Goal: Task Accomplishment & Management: Use online tool/utility

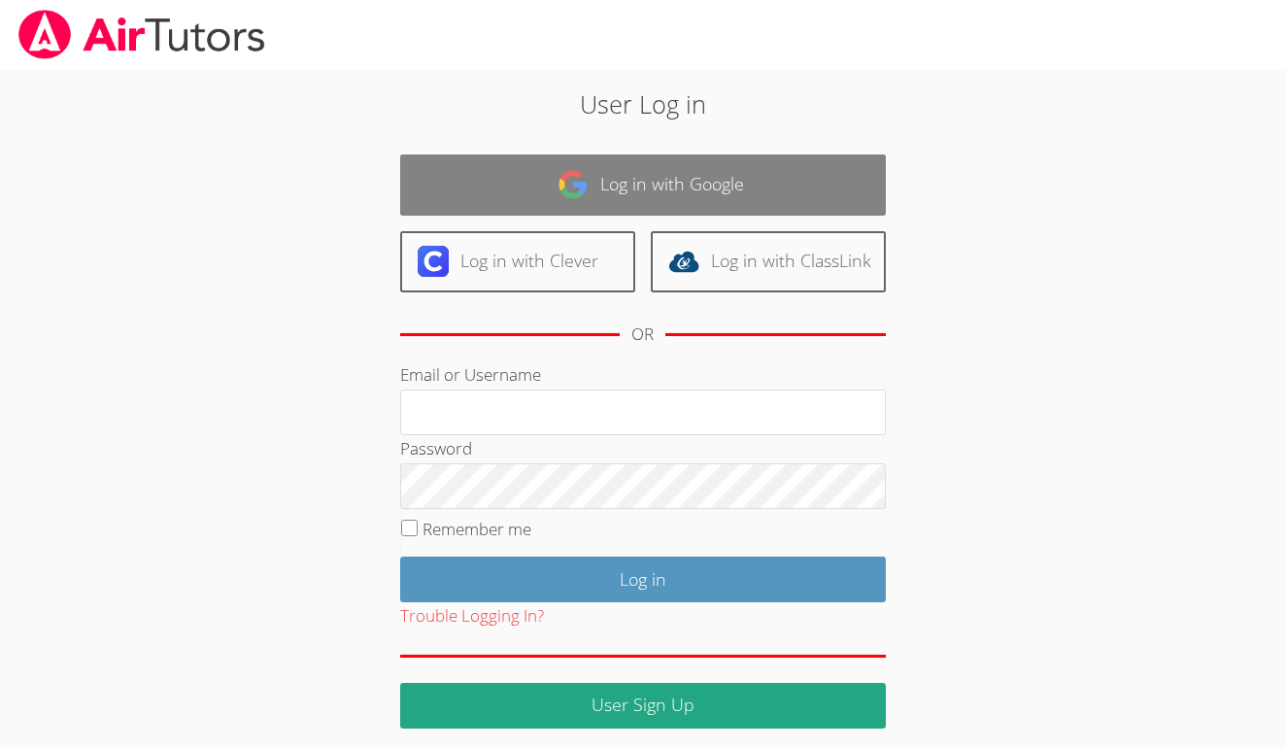
click at [674, 175] on link "Log in with Google" at bounding box center [643, 184] width 486 height 61
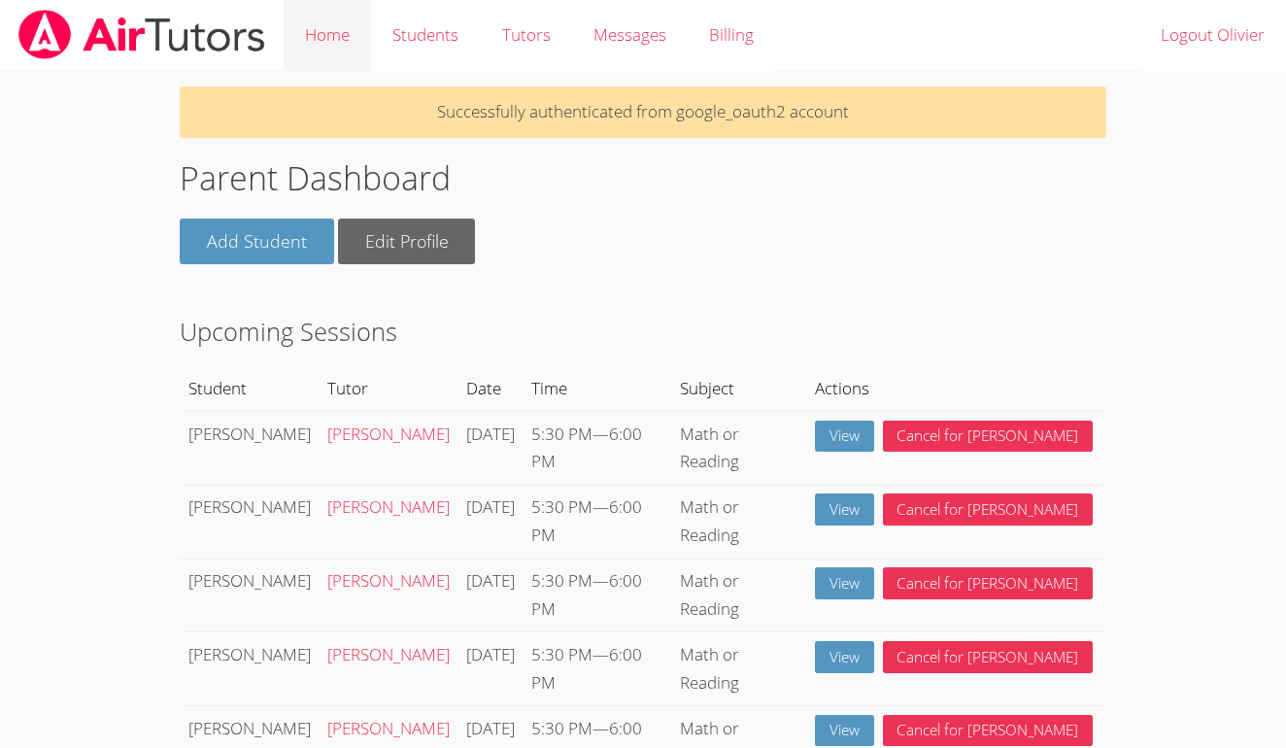
click at [350, 35] on link "Home" at bounding box center [327, 35] width 87 height 71
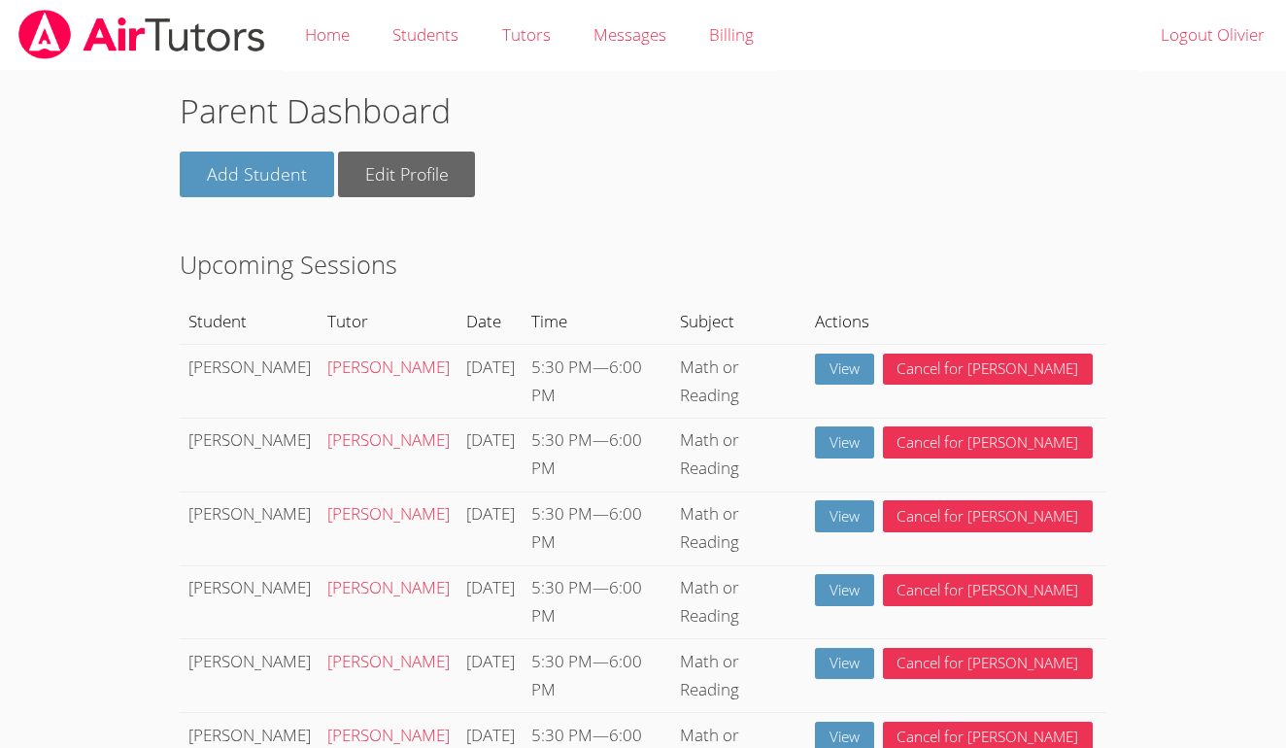
click at [178, 30] on img at bounding box center [142, 35] width 251 height 50
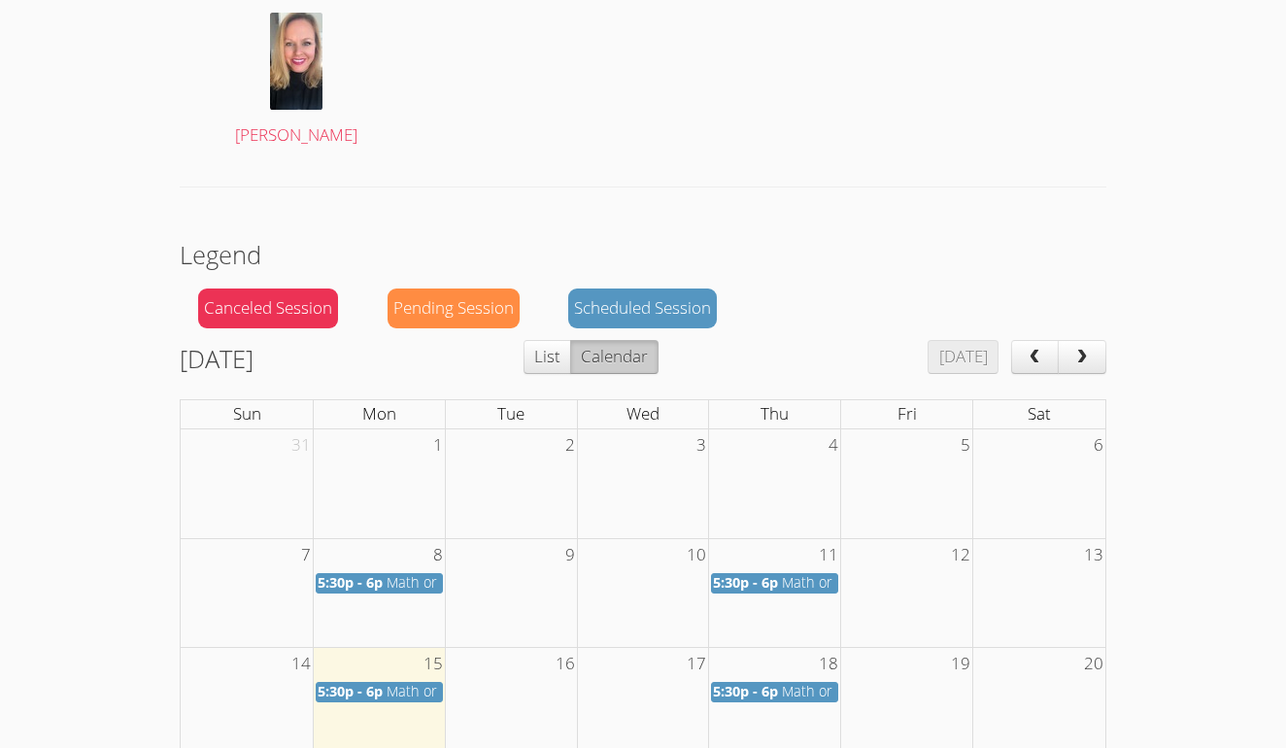
scroll to position [1169, 0]
click at [393, 682] on span "Math or Reading" at bounding box center [440, 691] width 107 height 18
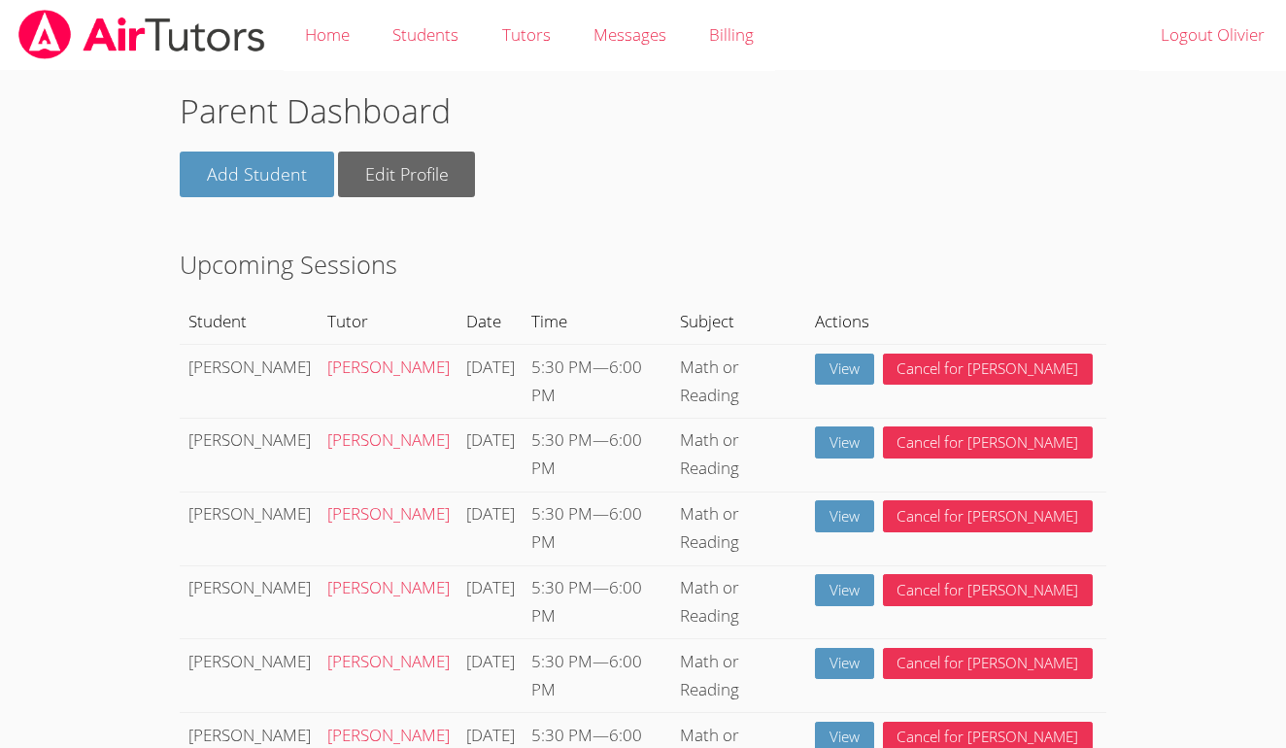
scroll to position [597, 0]
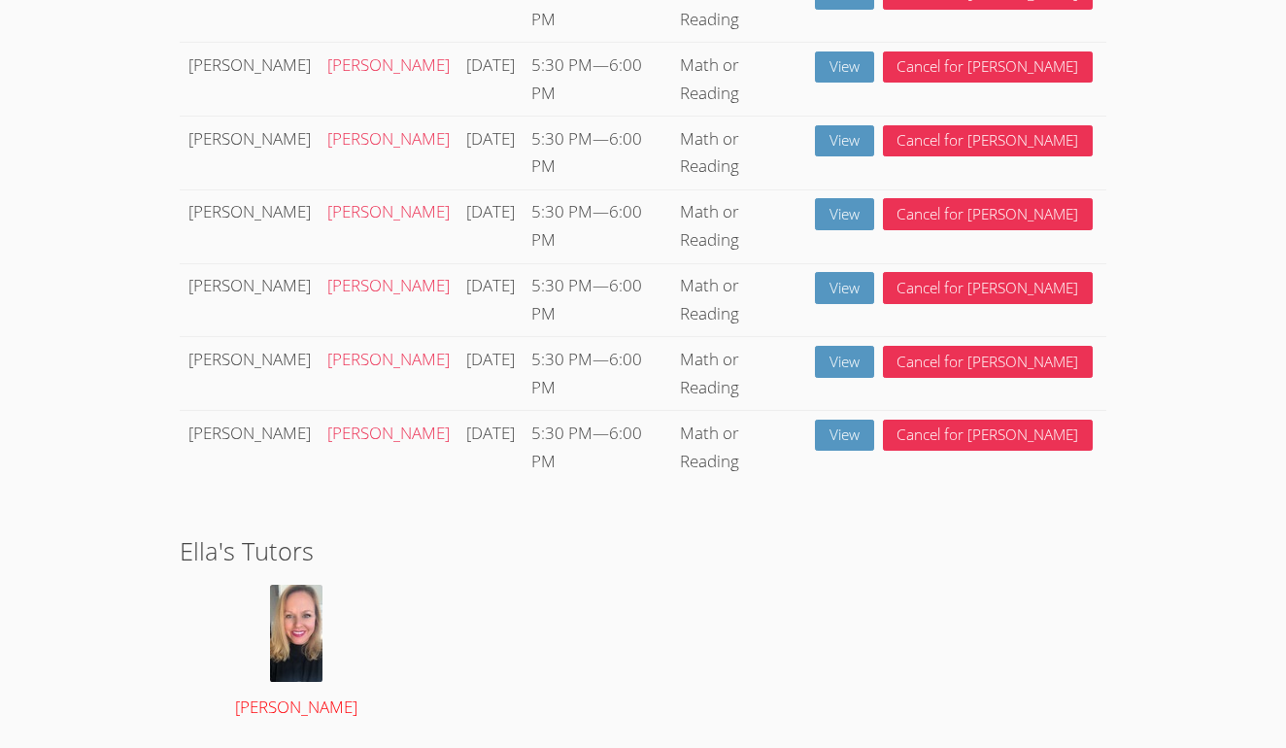
click at [281, 696] on span "[PERSON_NAME]" at bounding box center [296, 707] width 122 height 22
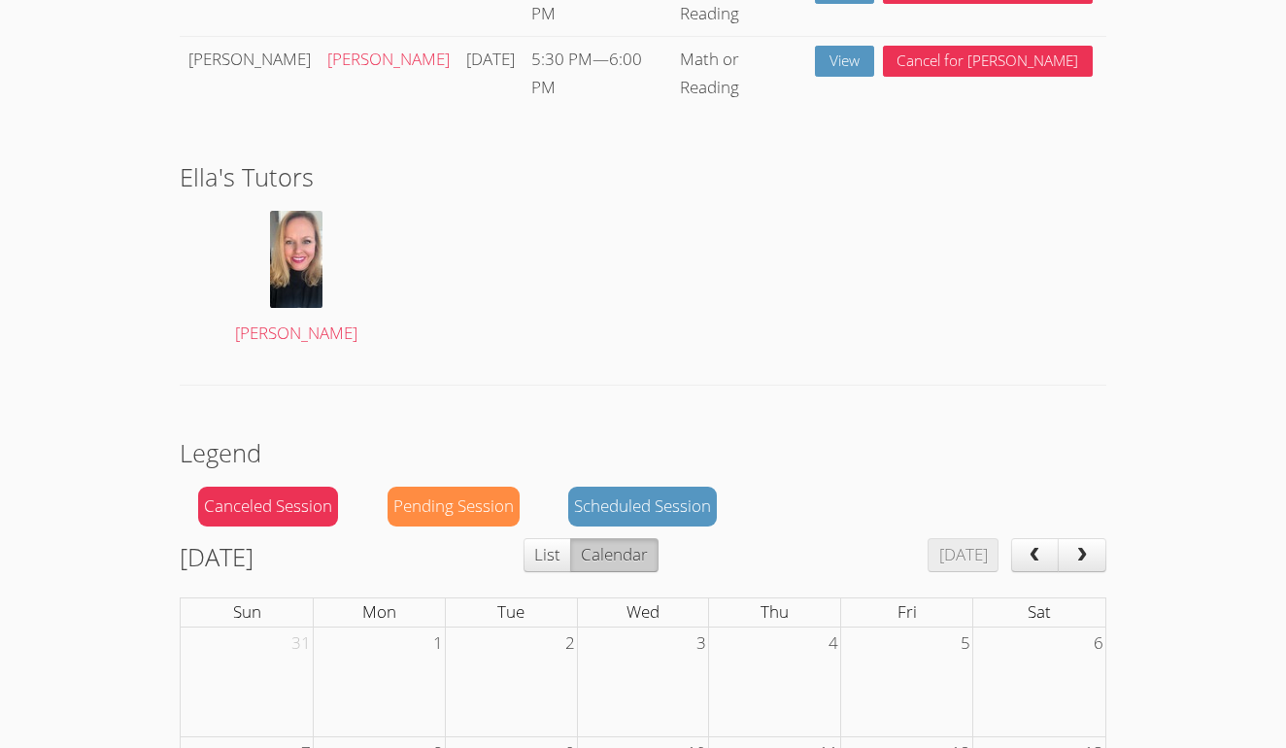
scroll to position [1143, 0]
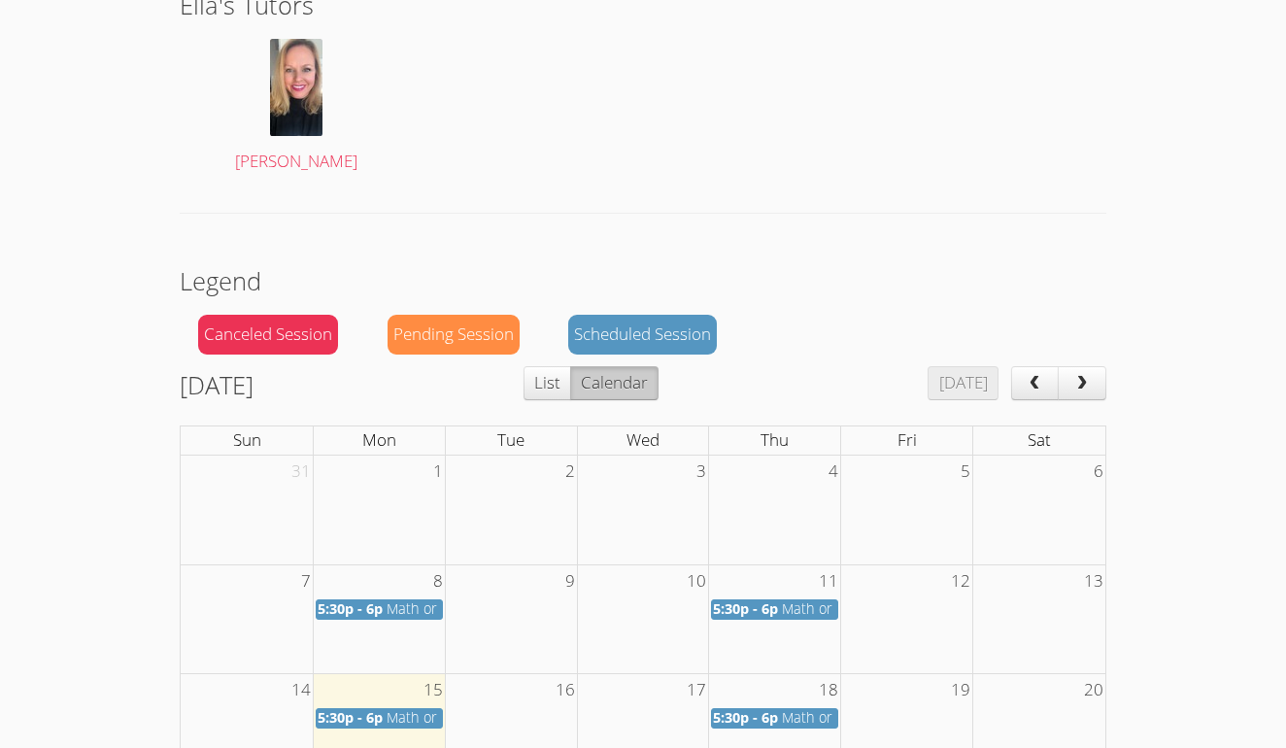
click at [380, 708] on span "5:30p - 6p" at bounding box center [350, 717] width 65 height 18
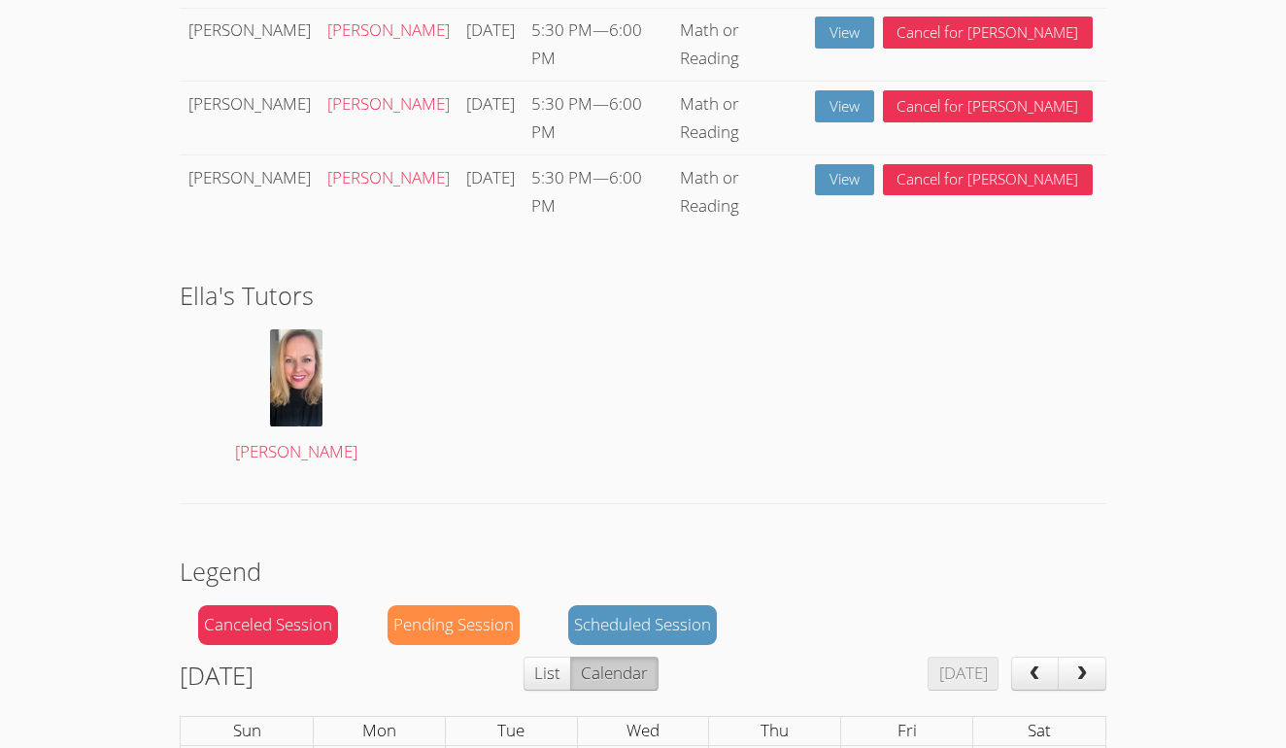
scroll to position [803, 0]
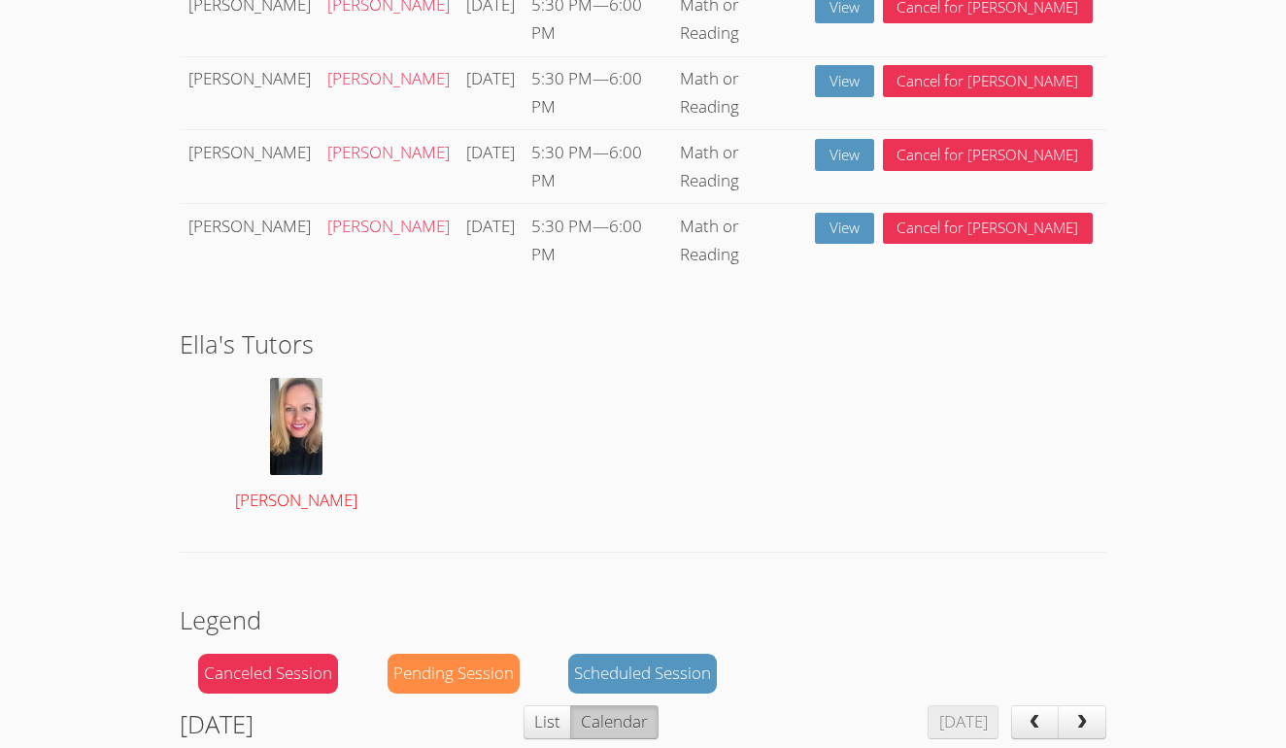
click at [291, 378] on img at bounding box center [296, 426] width 52 height 97
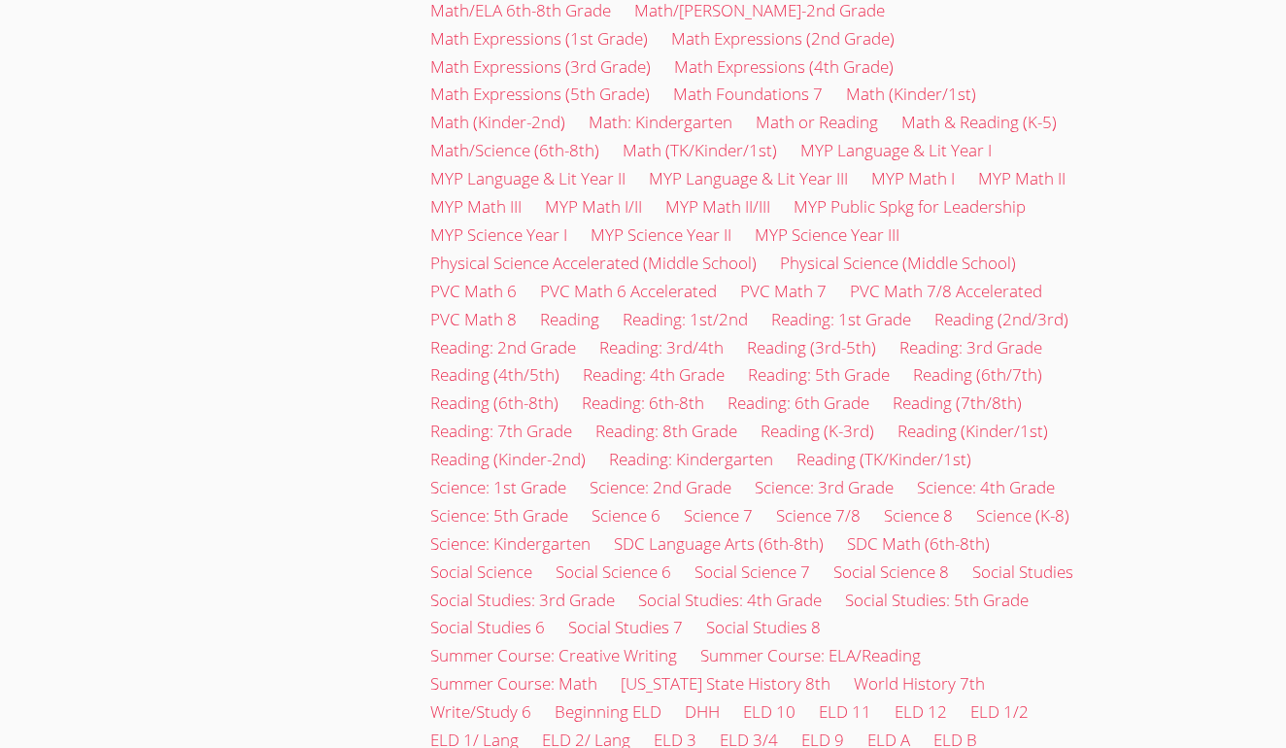
scroll to position [1577, 0]
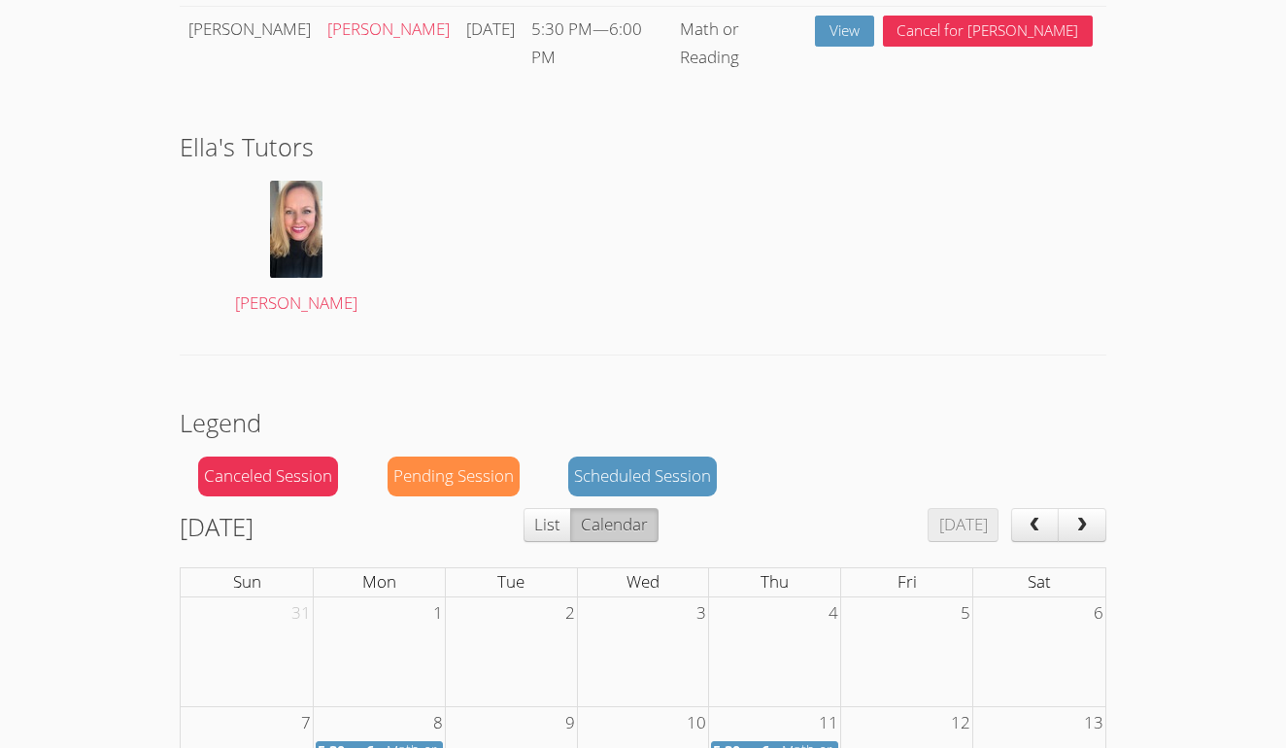
scroll to position [1003, 0]
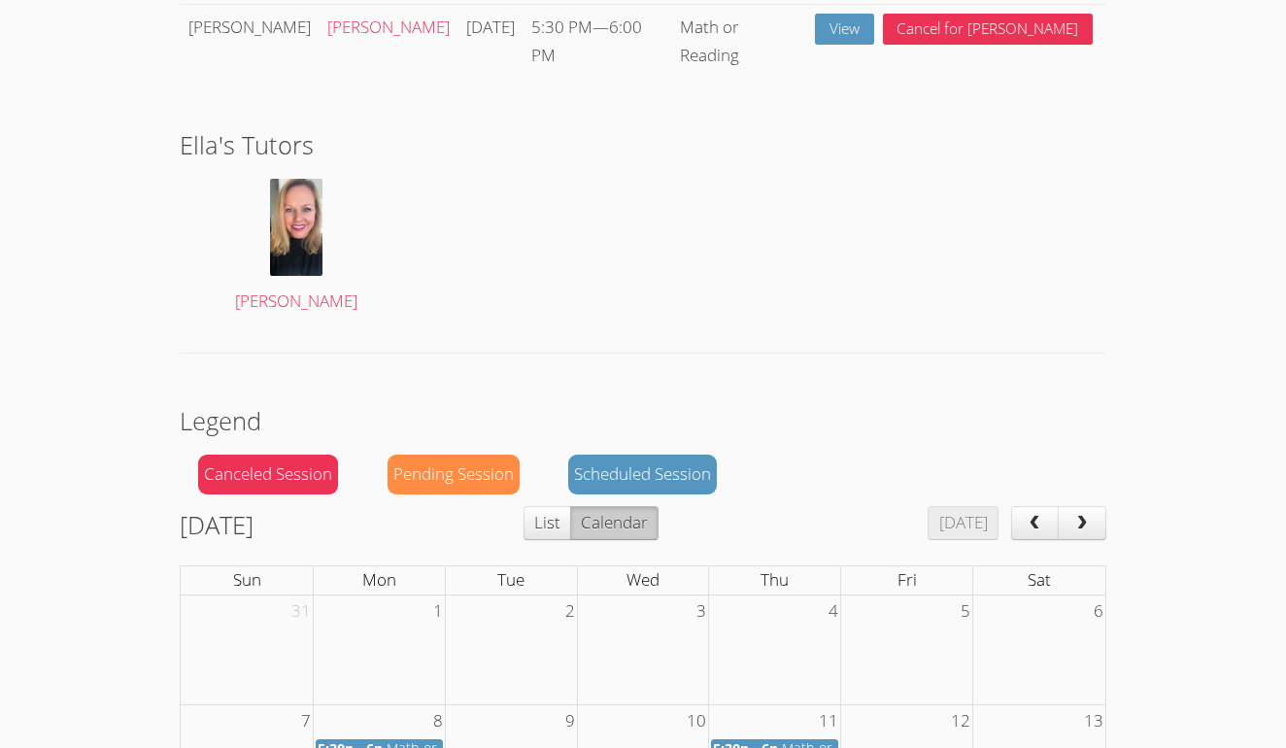
click at [426, 455] on div "Pending Session" at bounding box center [454, 475] width 132 height 40
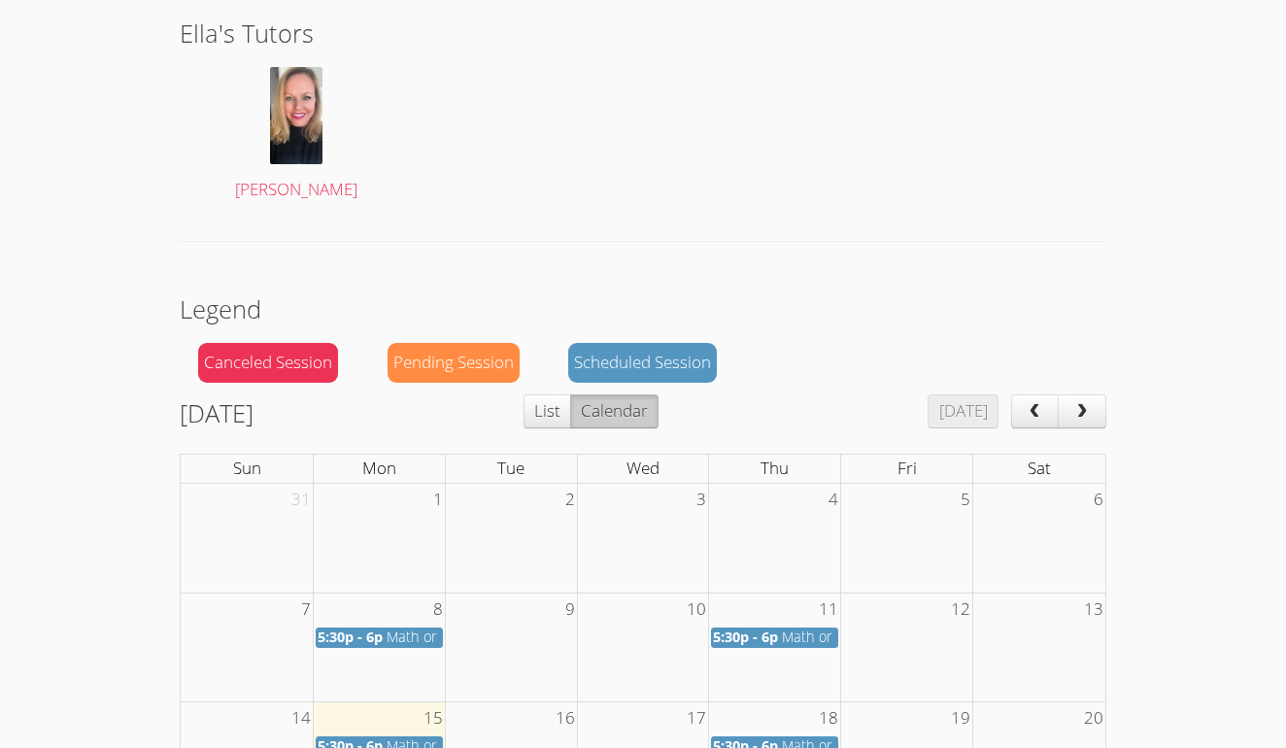
scroll to position [1115, 0]
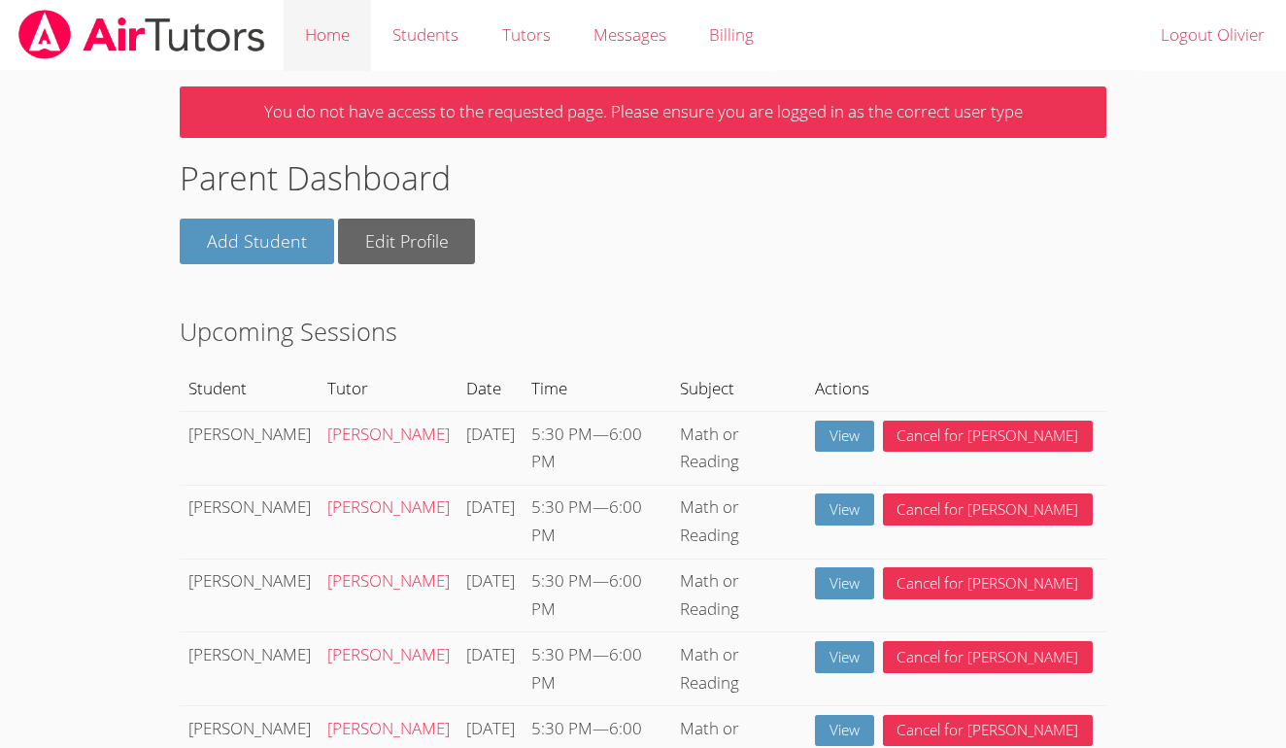
click at [325, 29] on link "Home" at bounding box center [327, 35] width 87 height 71
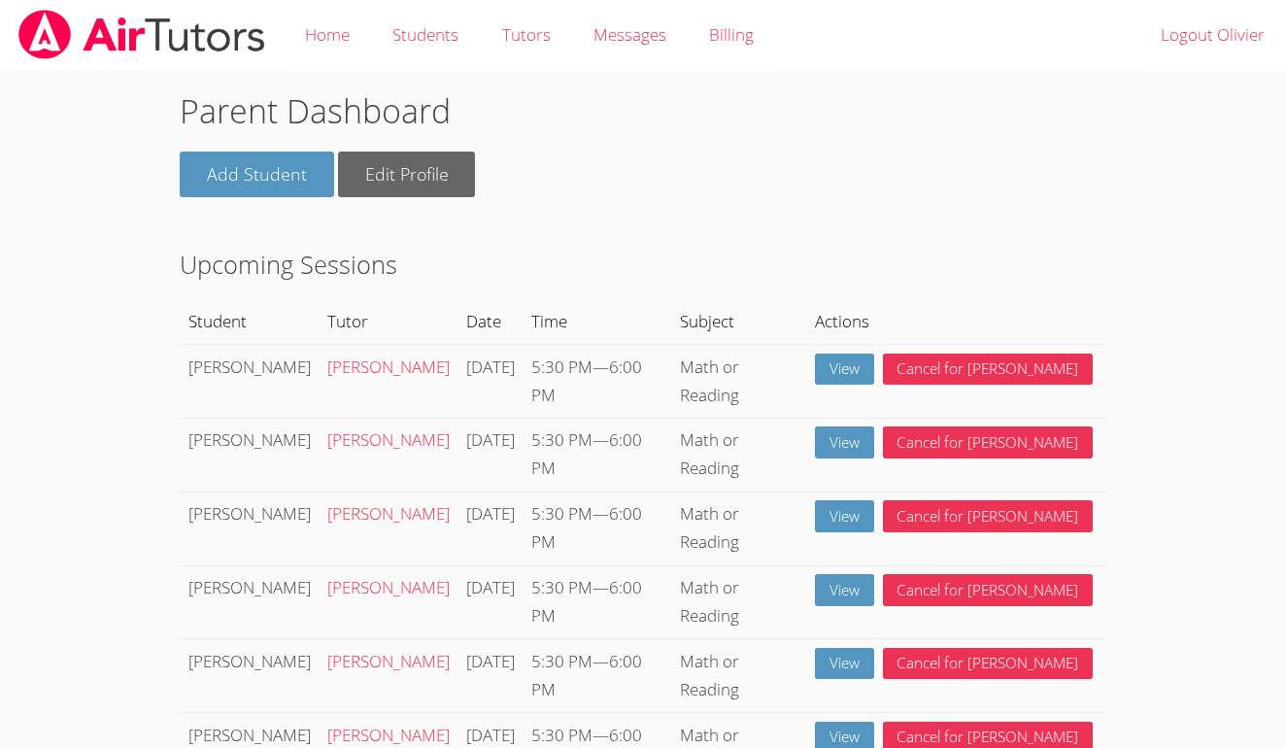
click at [162, 34] on img at bounding box center [142, 35] width 251 height 50
click at [50, 39] on img at bounding box center [142, 35] width 251 height 50
click at [333, 35] on link "Home" at bounding box center [327, 35] width 87 height 71
click at [874, 363] on link "View" at bounding box center [844, 370] width 59 height 32
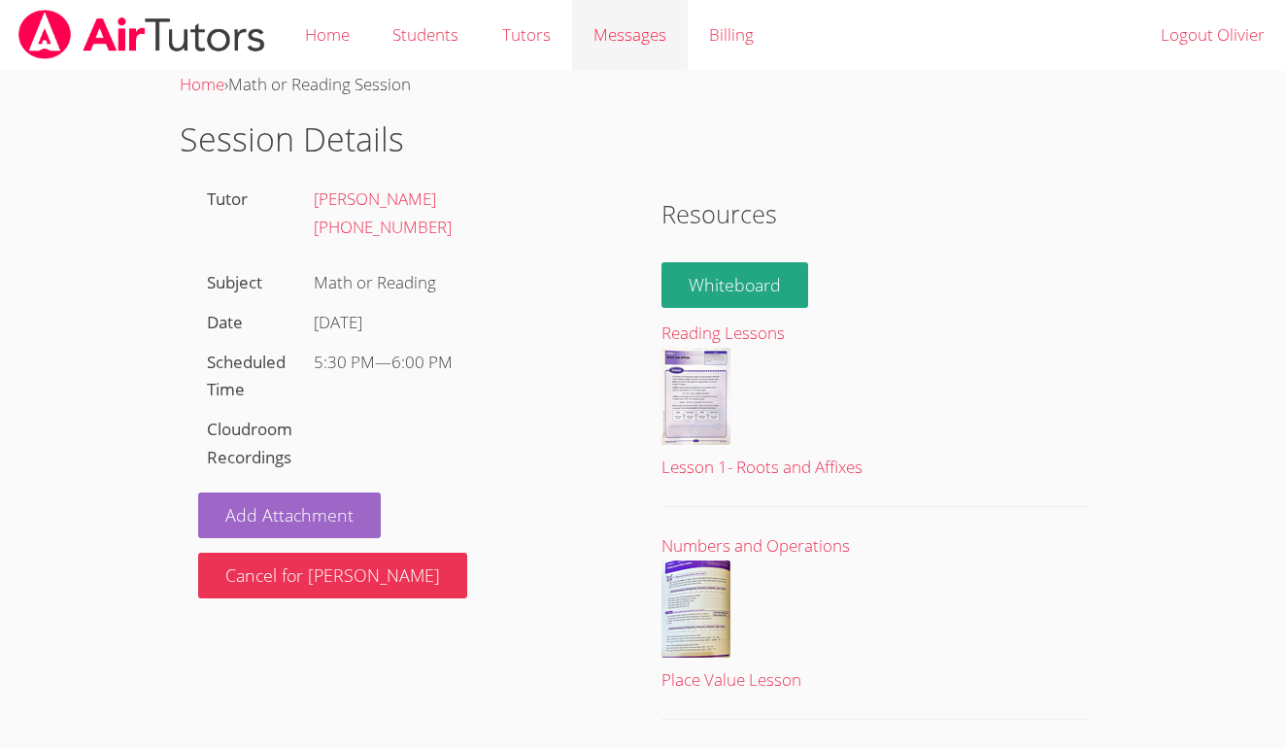
click at [605, 43] on span "Messages" at bounding box center [630, 34] width 73 height 22
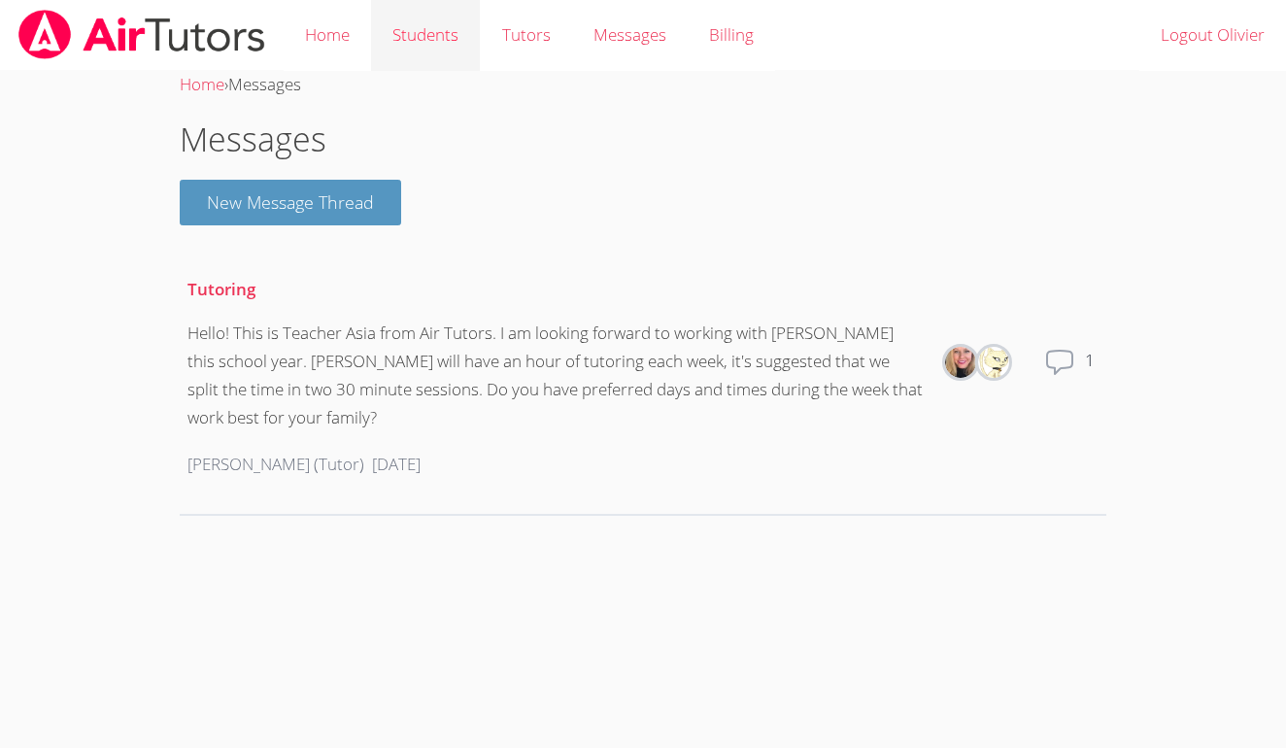
click at [455, 48] on link "Students" at bounding box center [425, 35] width 109 height 71
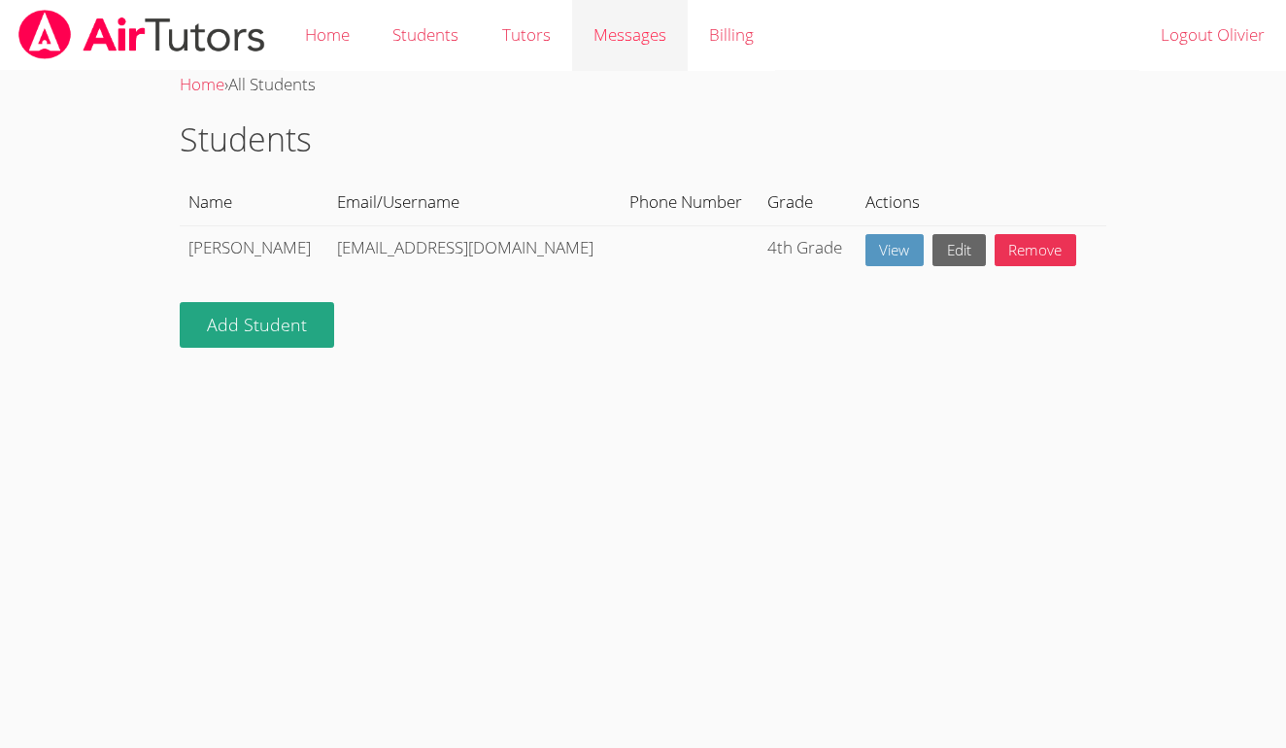
click at [661, 42] on span "Messages" at bounding box center [630, 34] width 73 height 22
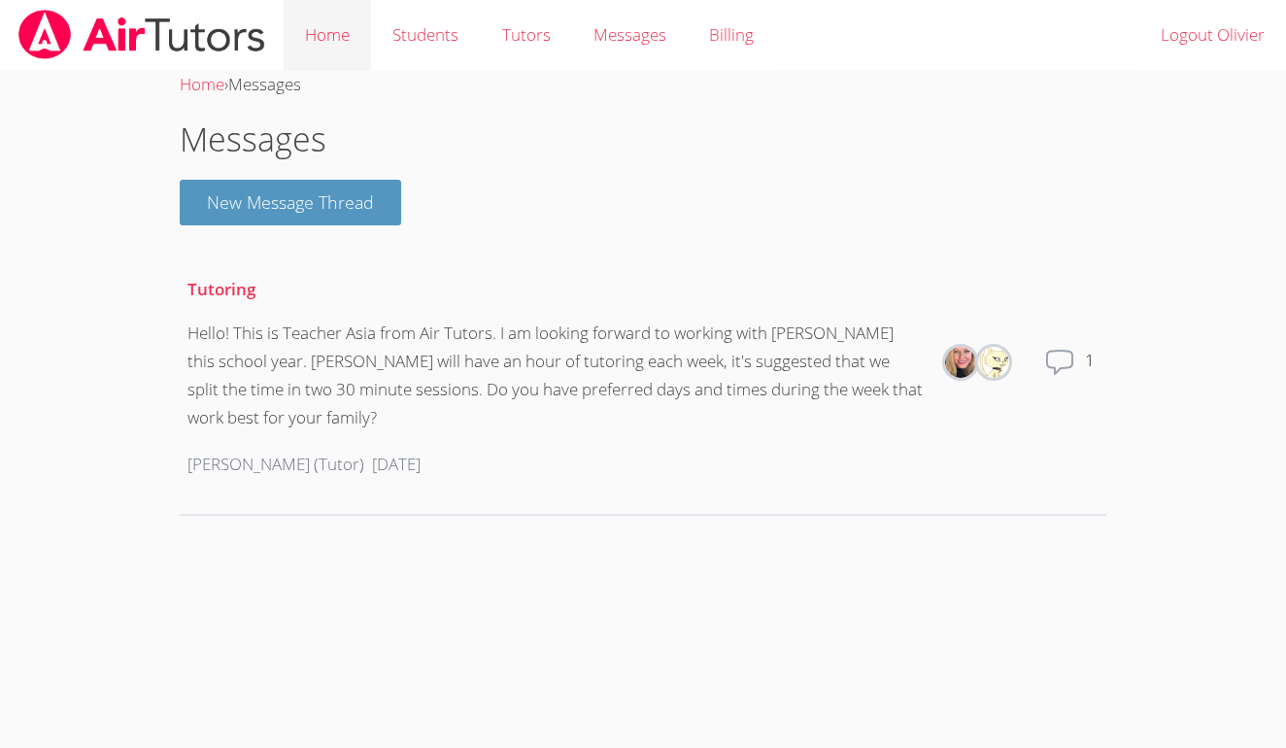
click at [346, 52] on link "Home" at bounding box center [327, 35] width 87 height 71
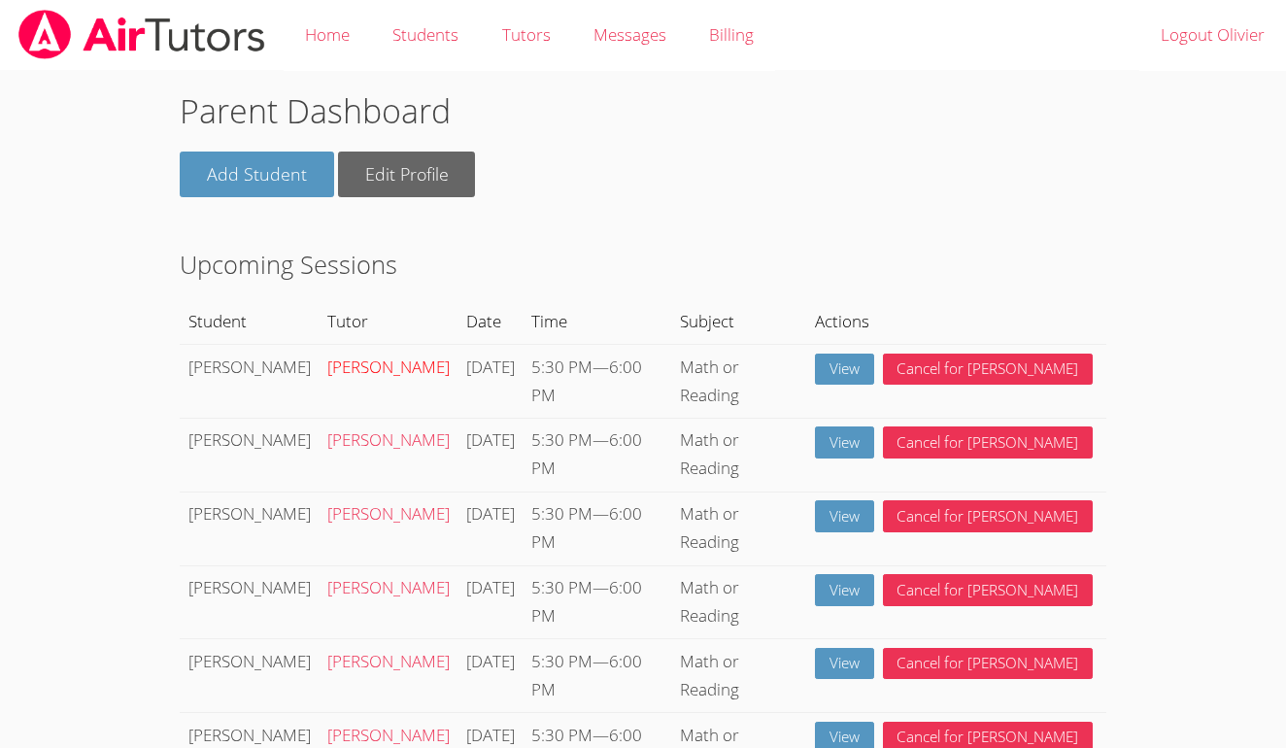
click at [327, 370] on link "[PERSON_NAME]" at bounding box center [388, 367] width 122 height 22
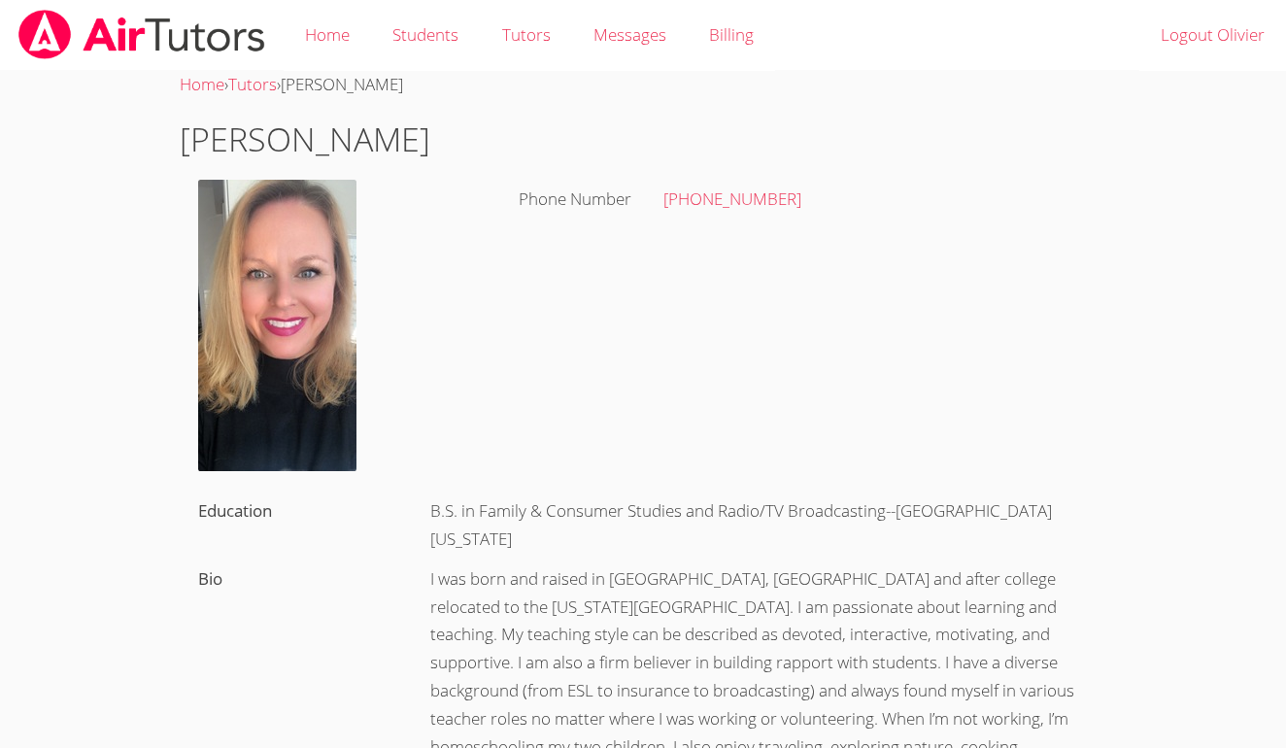
click at [96, 45] on img at bounding box center [142, 35] width 251 height 50
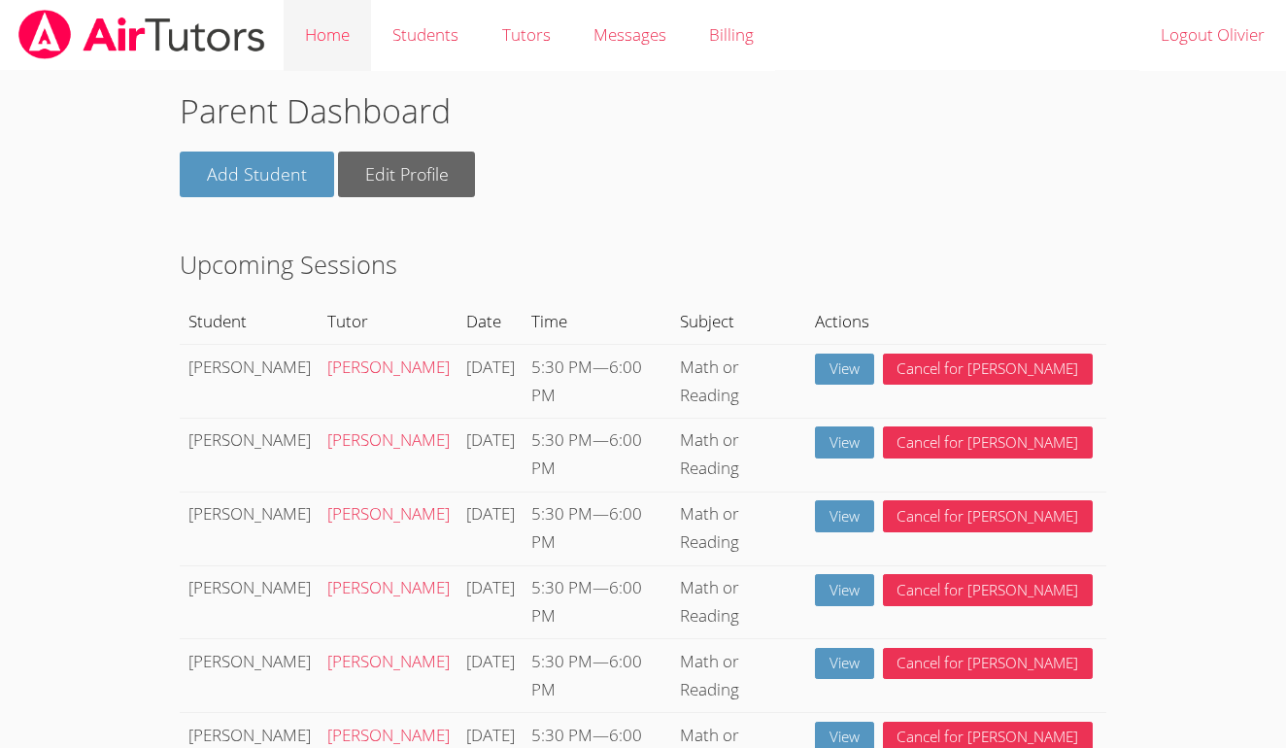
click at [324, 29] on link "Home" at bounding box center [327, 35] width 87 height 71
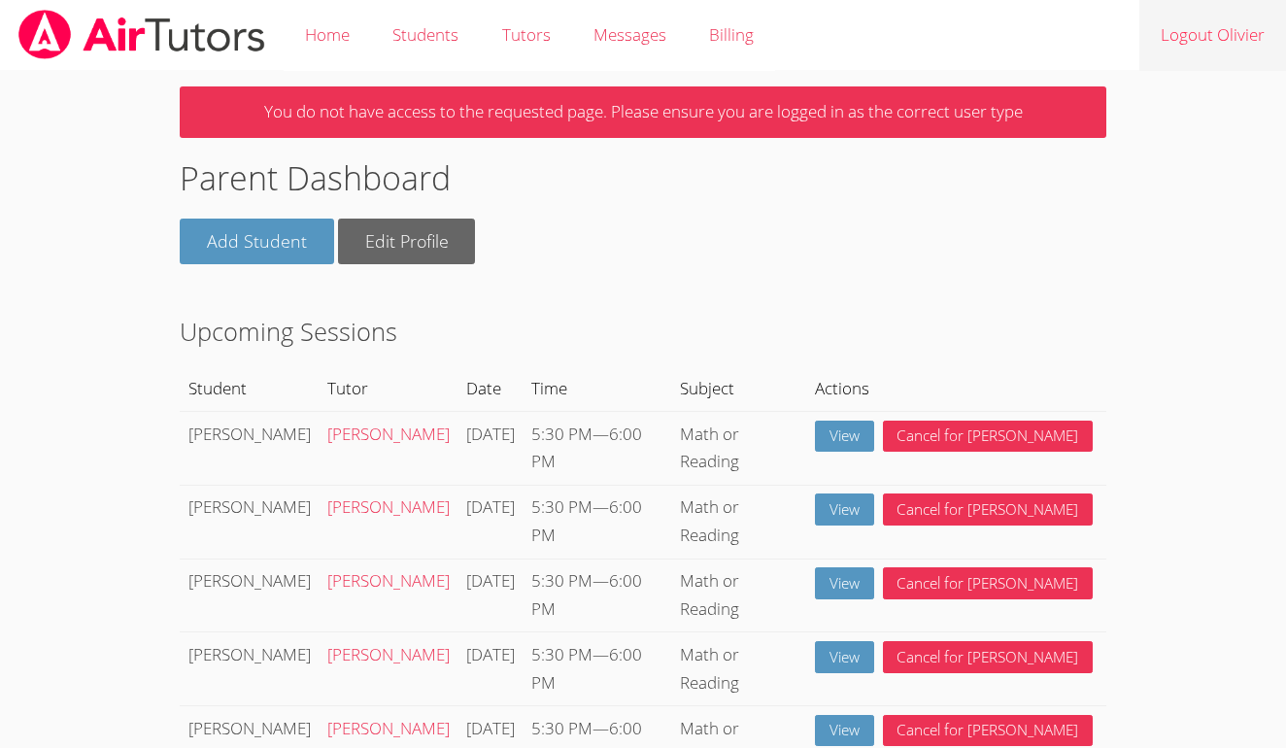
click at [1184, 46] on link "Logout Olivier" at bounding box center [1213, 35] width 147 height 71
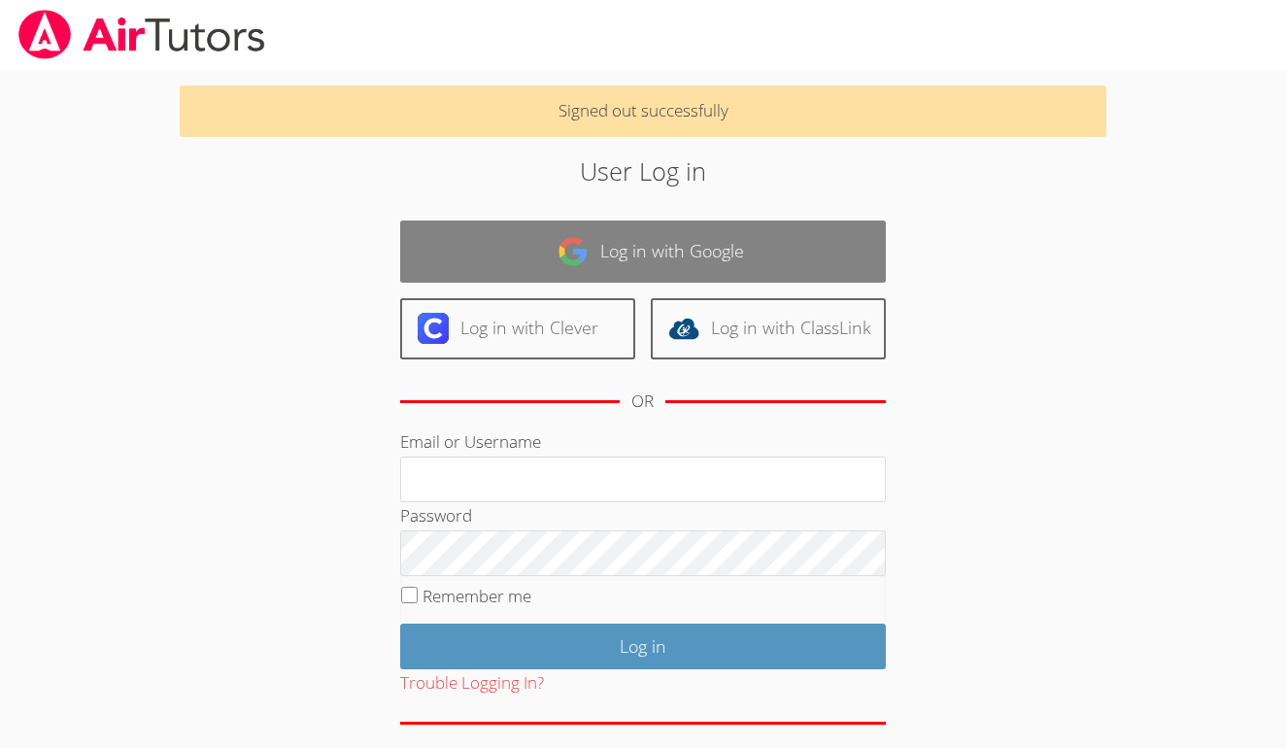
click at [742, 222] on link "Log in with Google" at bounding box center [643, 251] width 486 height 61
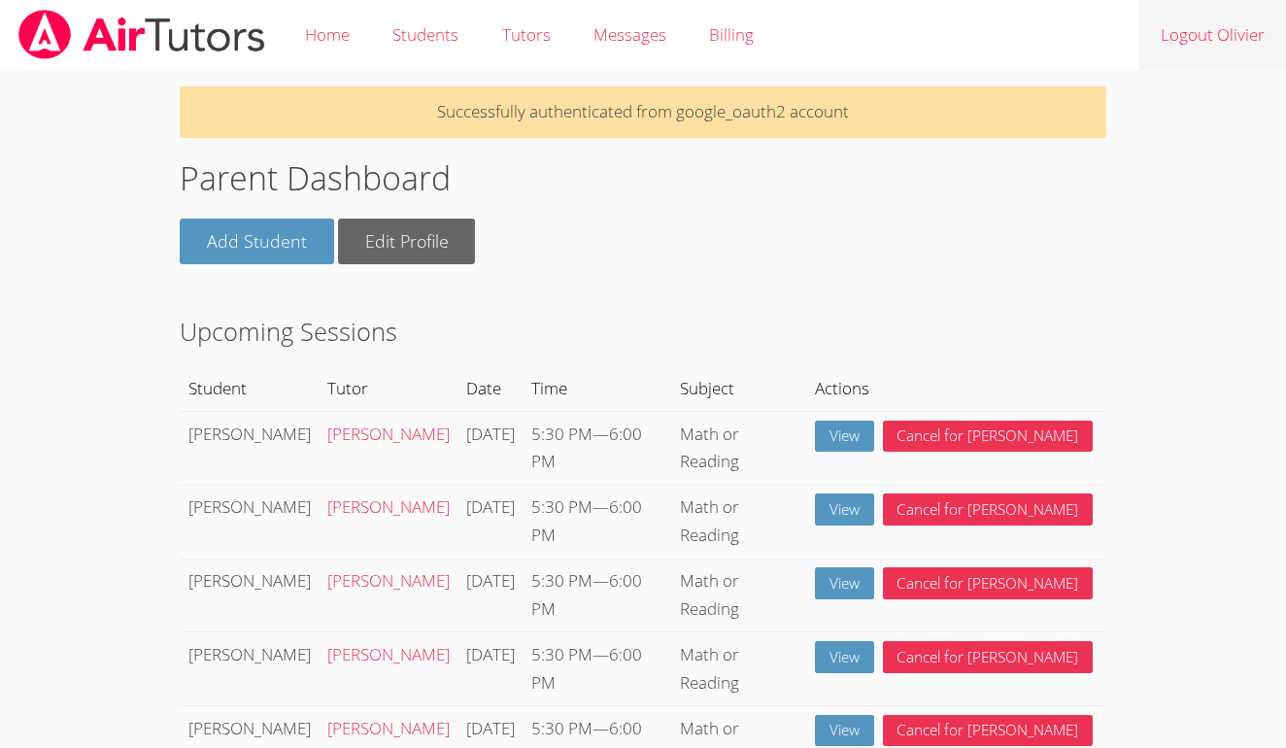
click at [1190, 43] on link "Logout Olivier" at bounding box center [1213, 35] width 147 height 71
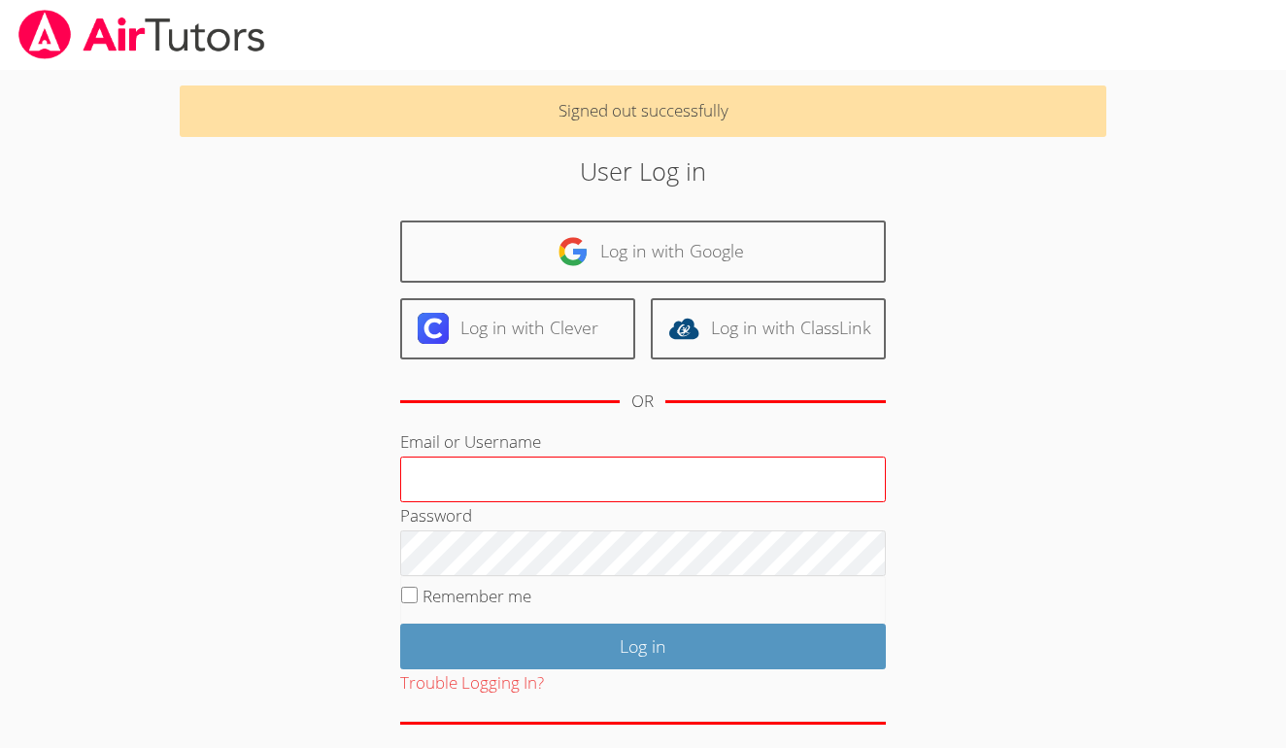
click at [510, 486] on input "Email or Username" at bounding box center [643, 480] width 486 height 47
type input "ealbou@bhusd.com"
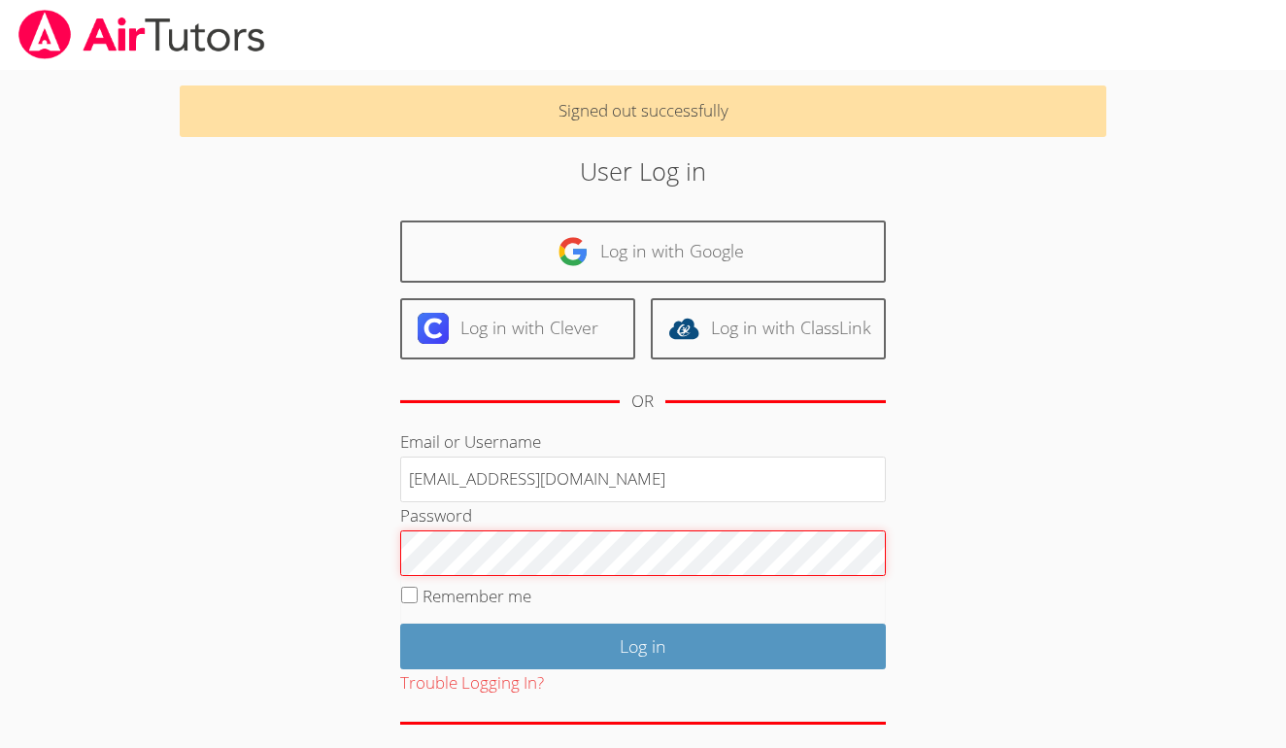
click at [642, 641] on input "Log in" at bounding box center [643, 647] width 486 height 46
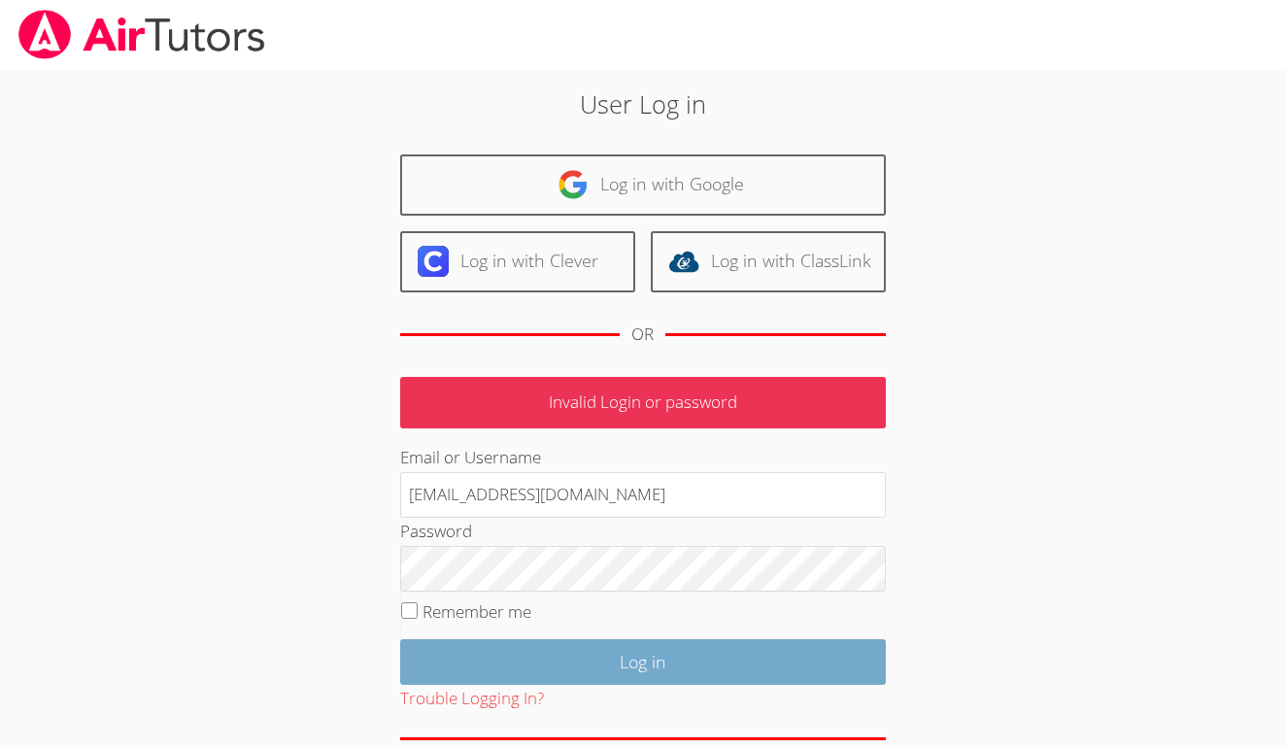
click at [484, 643] on input "Log in" at bounding box center [643, 662] width 486 height 46
click at [493, 650] on input "Log in" at bounding box center [643, 662] width 486 height 46
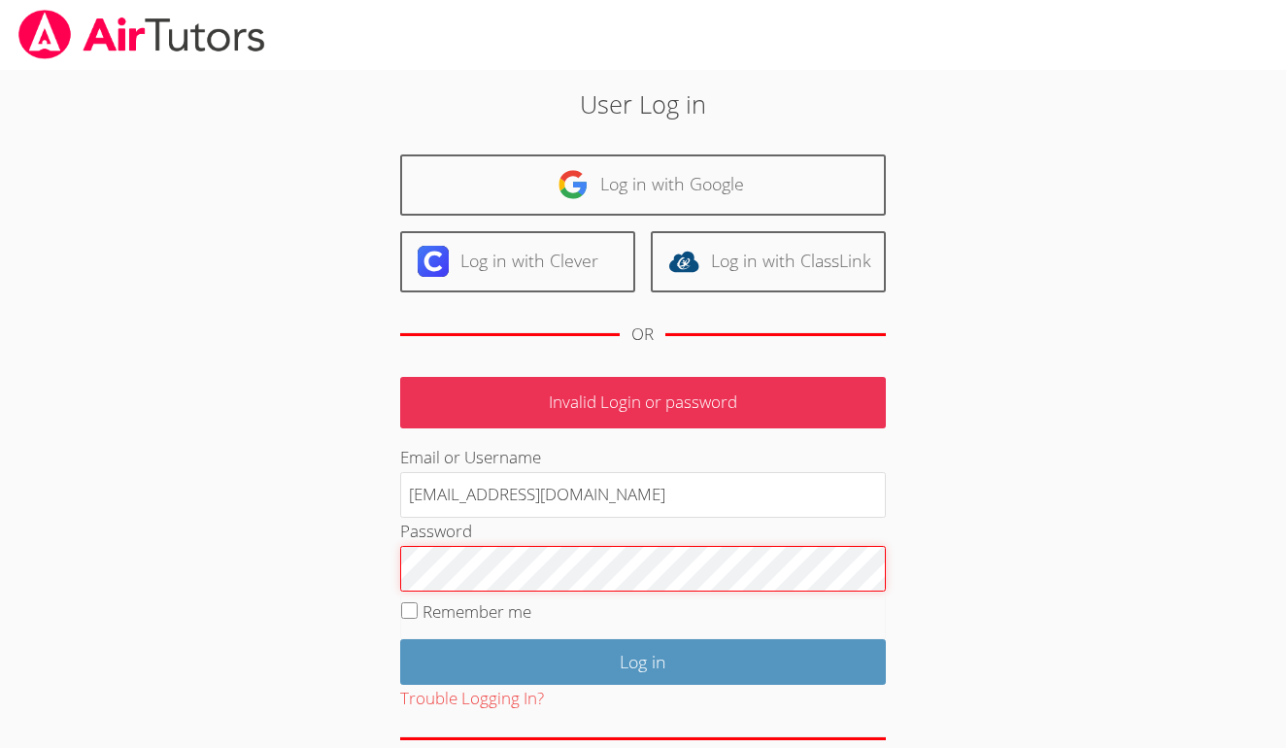
click at [642, 657] on input "Log in" at bounding box center [643, 662] width 486 height 46
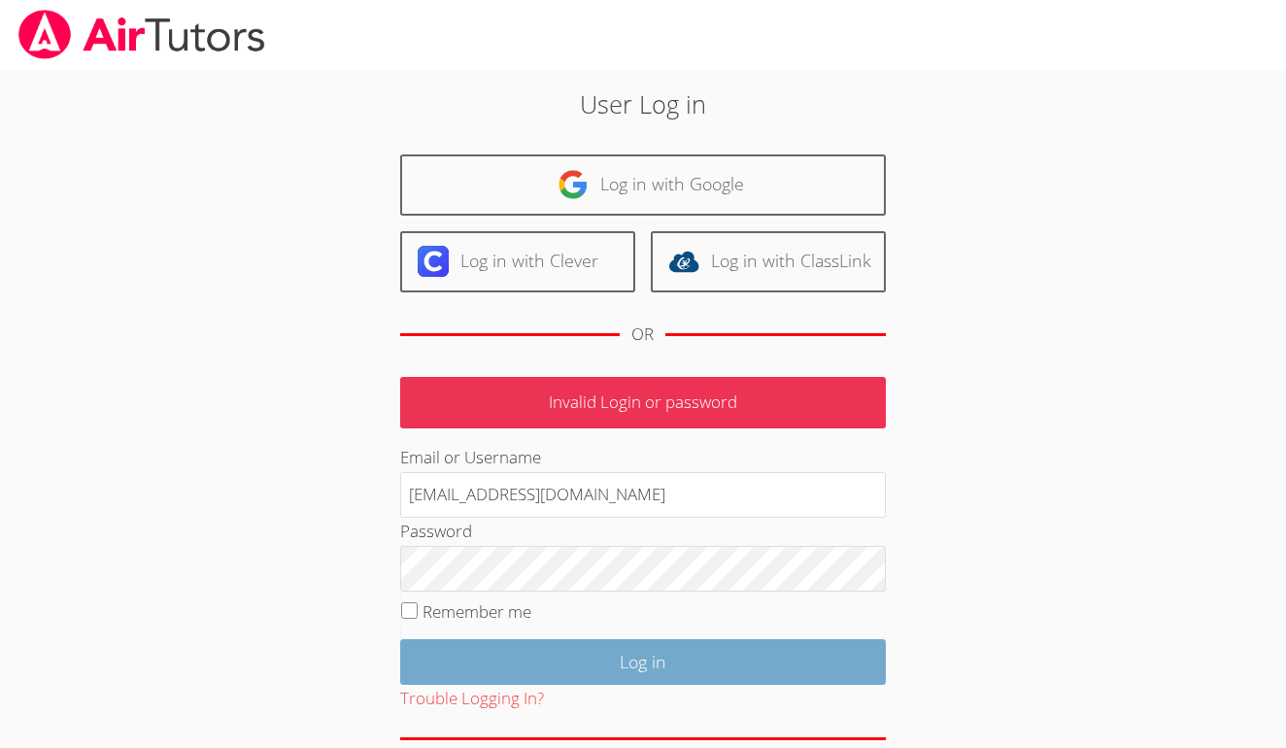
click at [818, 667] on input "Log in" at bounding box center [643, 662] width 486 height 46
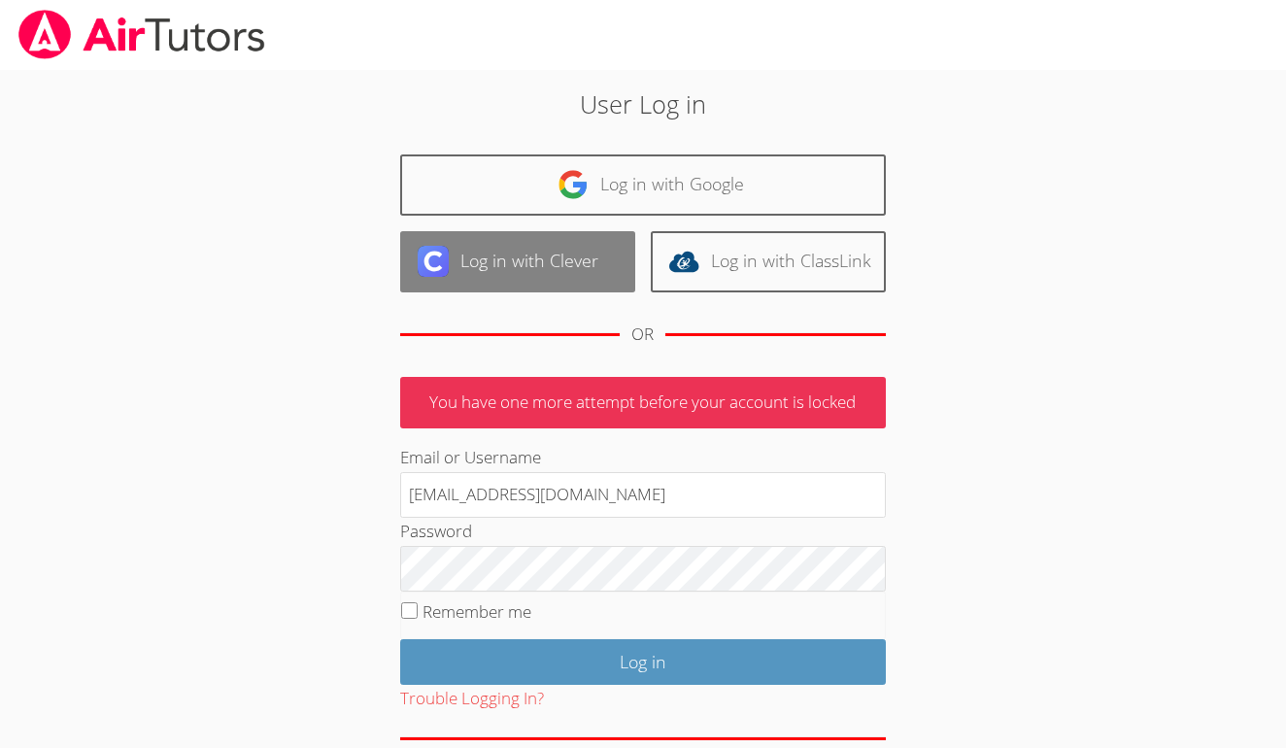
click at [553, 244] on link "Log in with Clever" at bounding box center [517, 261] width 235 height 61
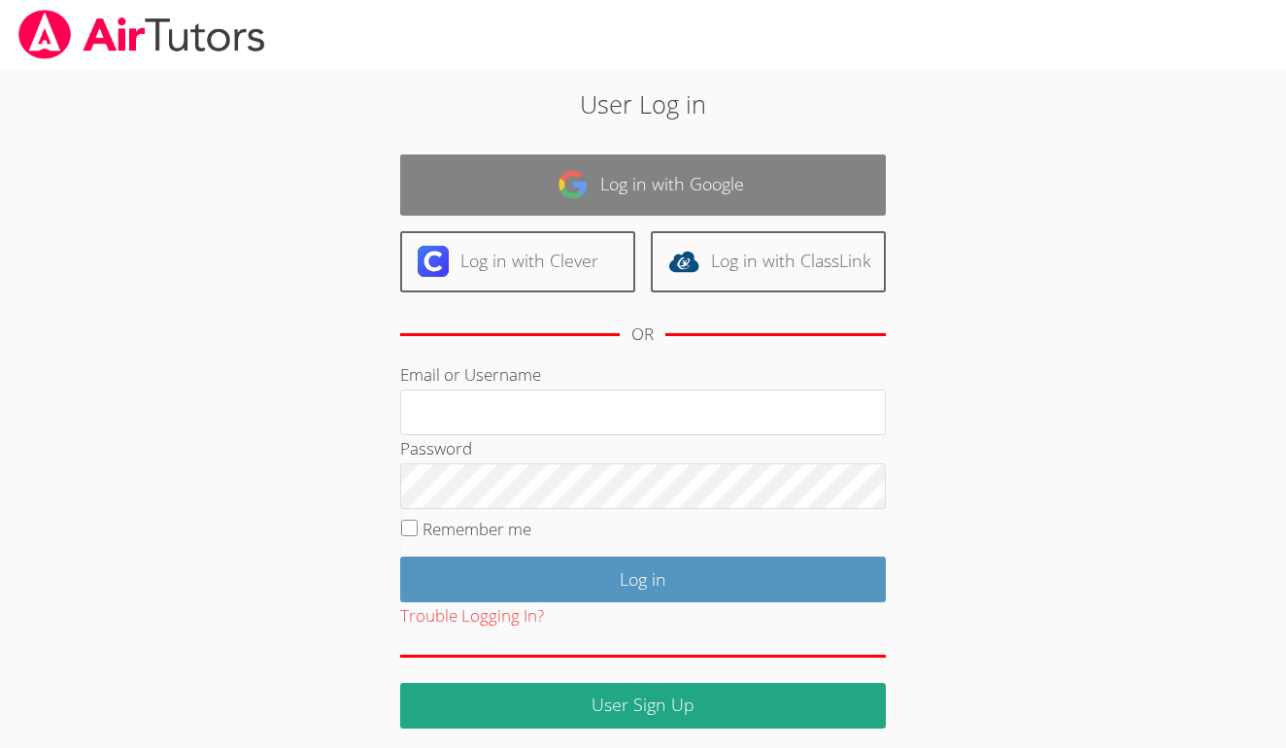
click at [725, 193] on link "Log in with Google" at bounding box center [643, 184] width 486 height 61
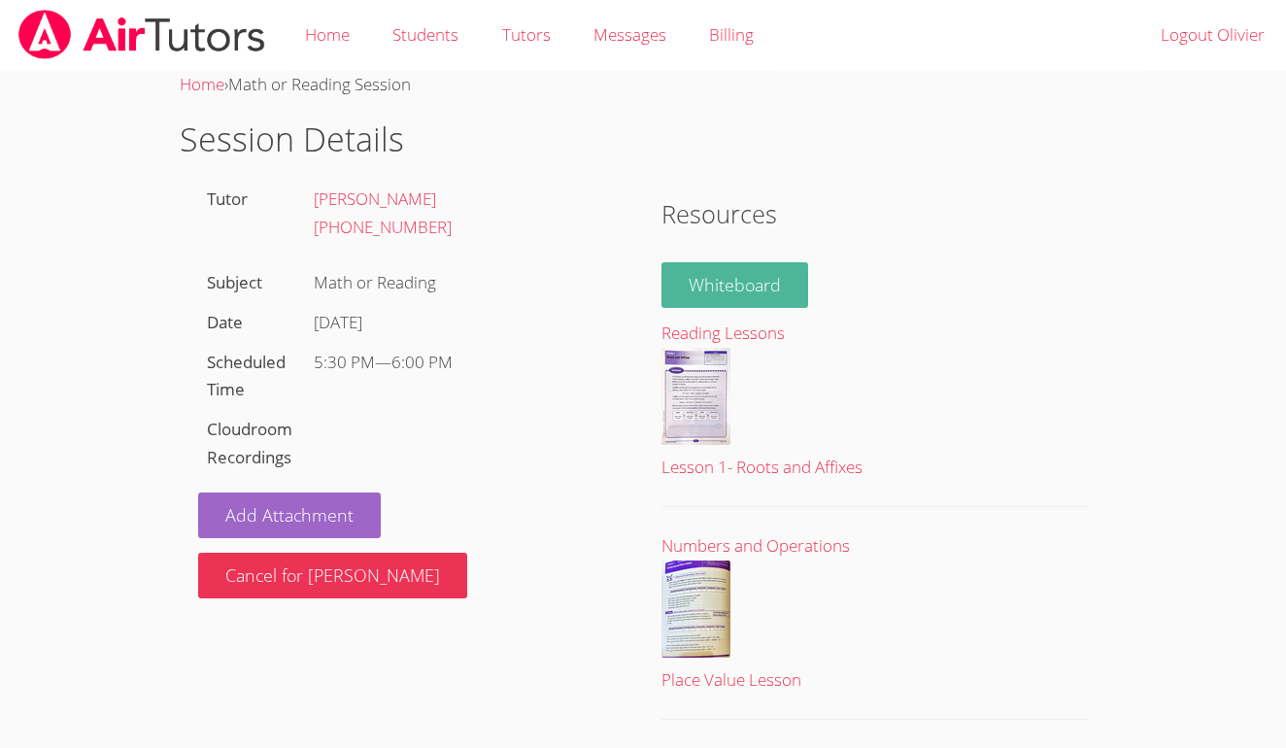
click at [739, 291] on link "Whiteboard" at bounding box center [735, 285] width 147 height 46
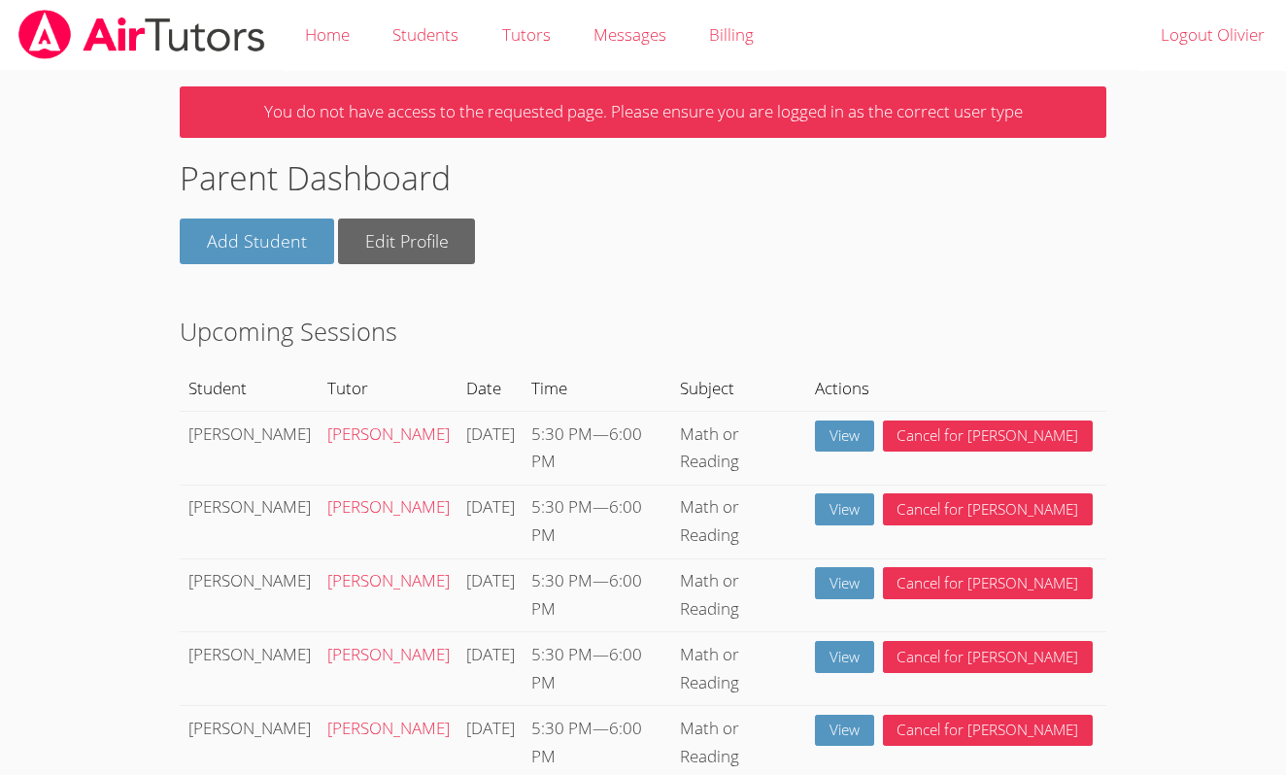
click at [869, 107] on p "You do not have access to the requested page. Please ensure you are logged in a…" at bounding box center [643, 111] width 926 height 51
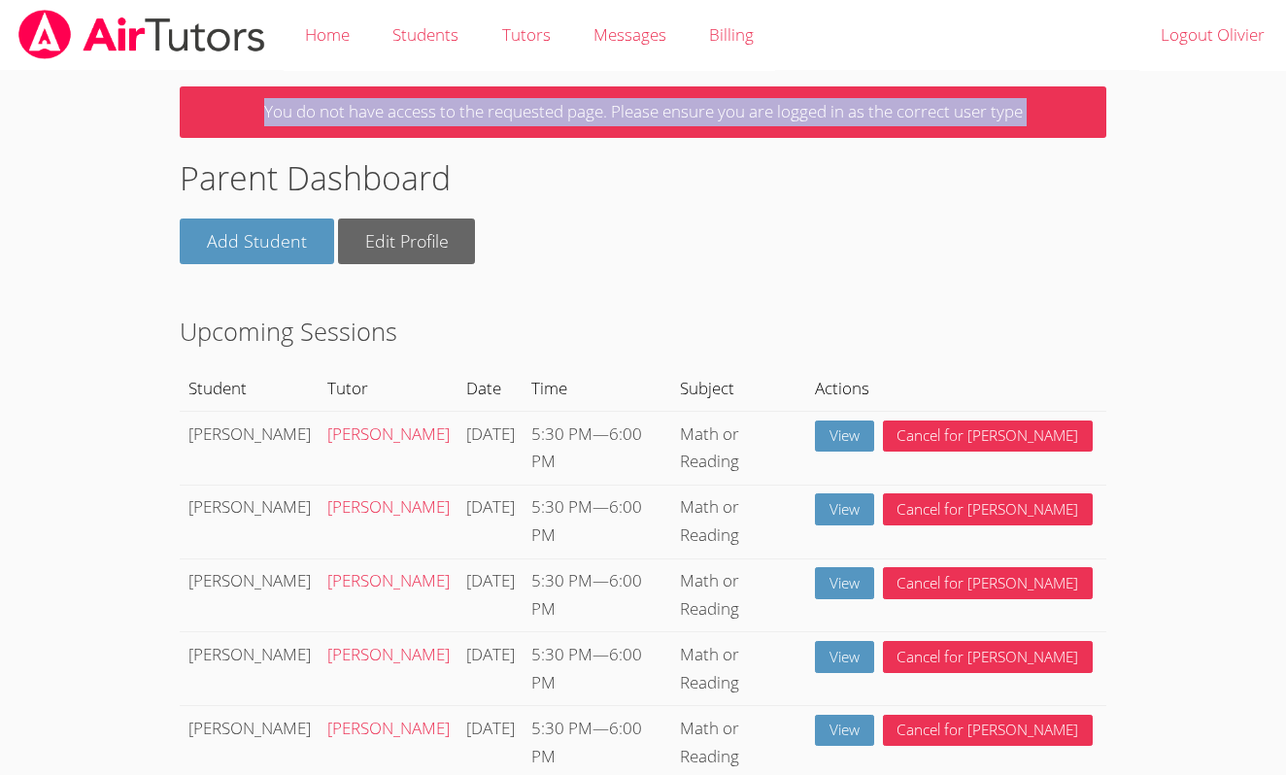
click at [869, 107] on p "You do not have access to the requested page. Please ensure you are logged in a…" at bounding box center [643, 111] width 926 height 51
